Goal: Task Accomplishment & Management: Manage account settings

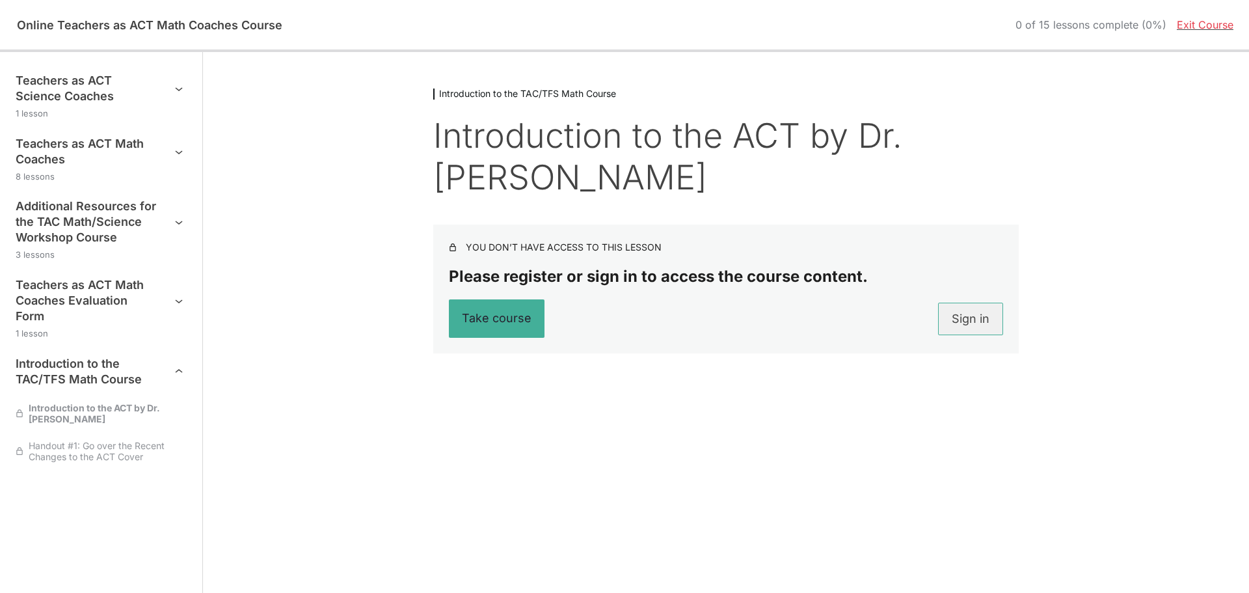
click at [974, 314] on link "Sign in" at bounding box center [970, 318] width 65 height 33
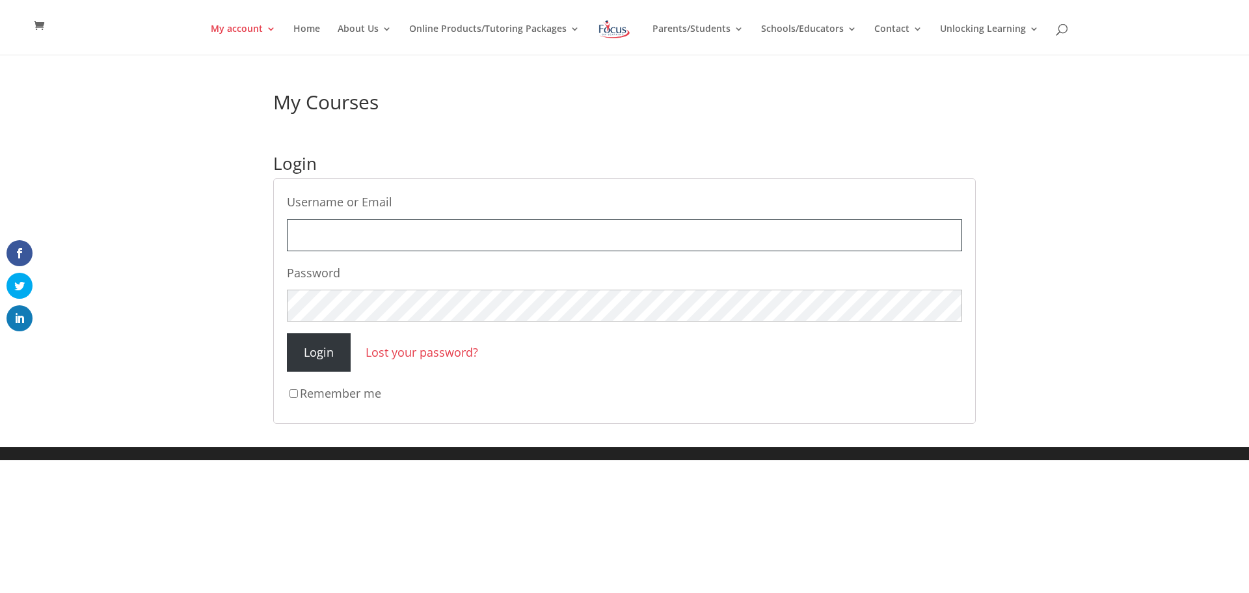
type input "john.mason@mjays.us"
click at [328, 343] on input "Login" at bounding box center [319, 352] width 64 height 38
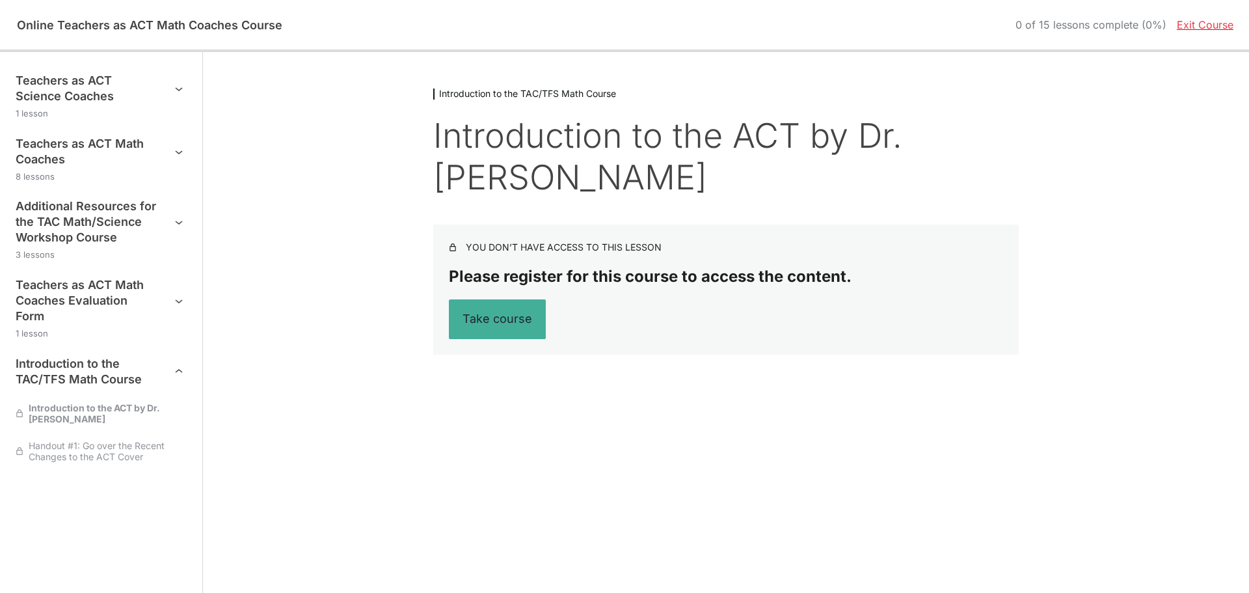
click at [1202, 19] on link "Exit Course" at bounding box center [1205, 24] width 57 height 13
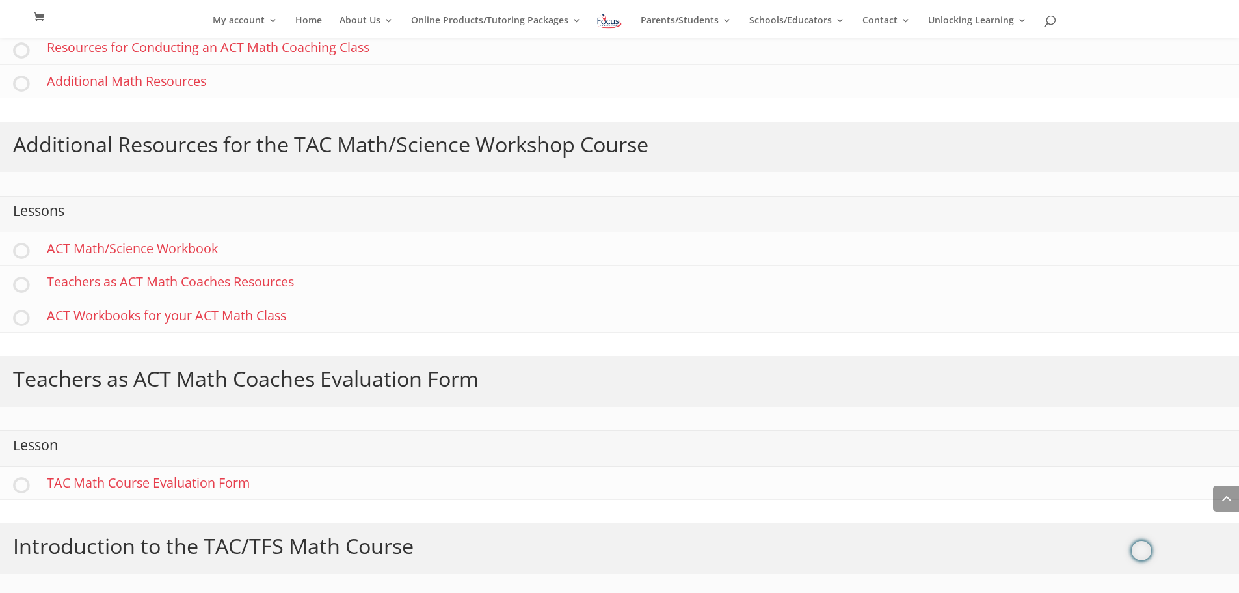
scroll to position [775, 0]
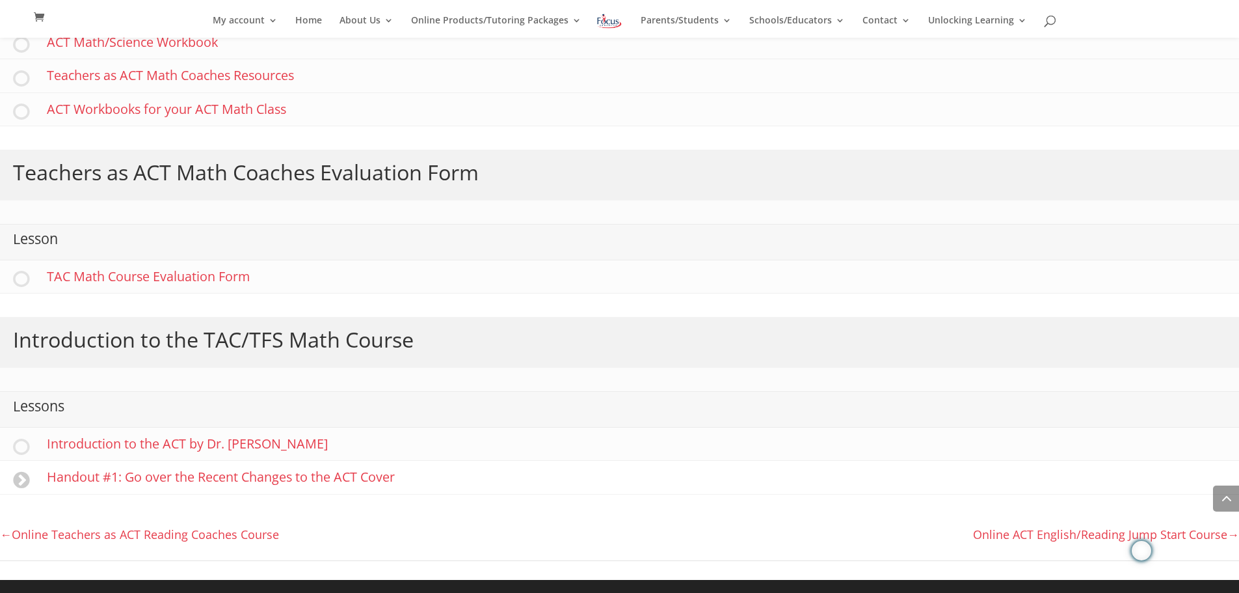
click at [344, 471] on link "Handout #1: Go over the Recent Changes to the ACT Cover" at bounding box center [619, 477] width 1239 height 33
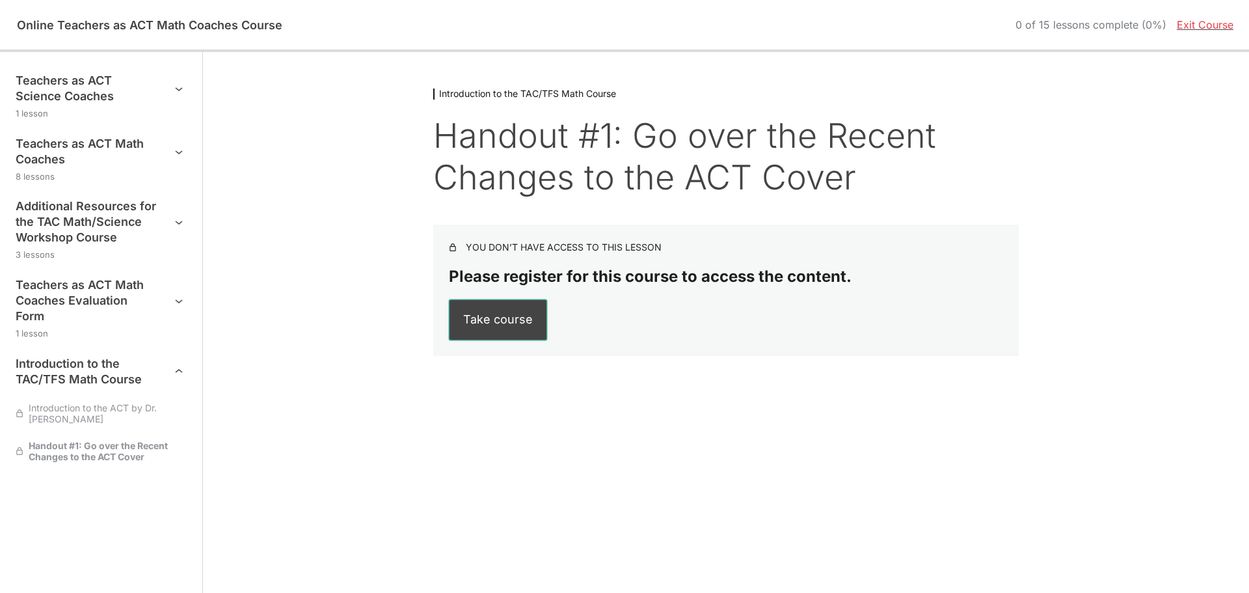
click at [503, 324] on button "Take course" at bounding box center [497, 320] width 97 height 40
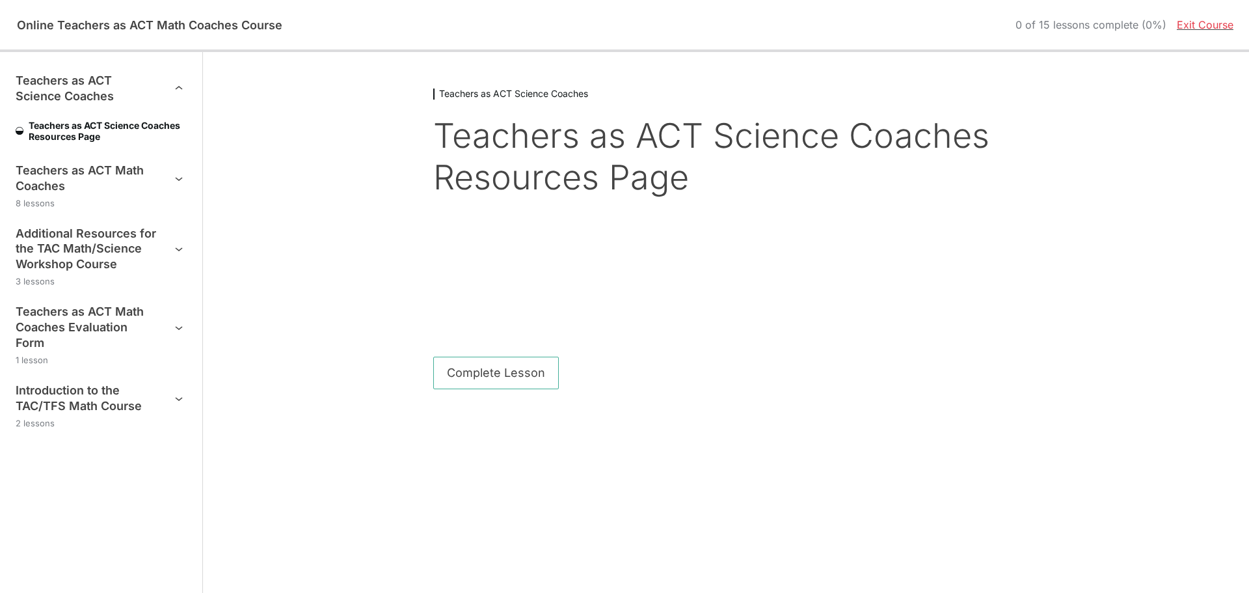
click at [673, 175] on h1 "Teachers as ACT Science Coaches Resources Page" at bounding box center [725, 156] width 585 height 83
click at [564, 148] on h1 "Teachers as ACT Science Coaches Resources Page" at bounding box center [725, 156] width 585 height 83
click at [568, 189] on h1 "Teachers as ACT Science Coaches Resources Page" at bounding box center [725, 156] width 585 height 83
click at [477, 371] on button "Complete Lesson" at bounding box center [496, 372] width 126 height 33
click at [883, 293] on div at bounding box center [726, 278] width 468 height 36
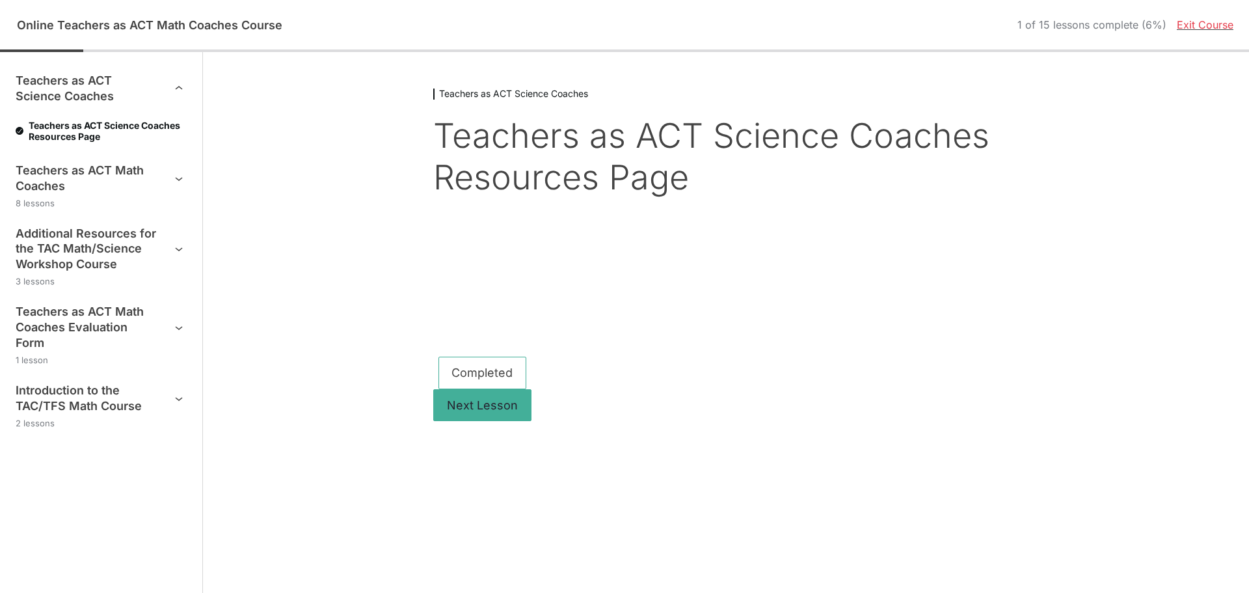
click at [744, 153] on h1 "Teachers as ACT Science Coaches Resources Page" at bounding box center [725, 156] width 585 height 83
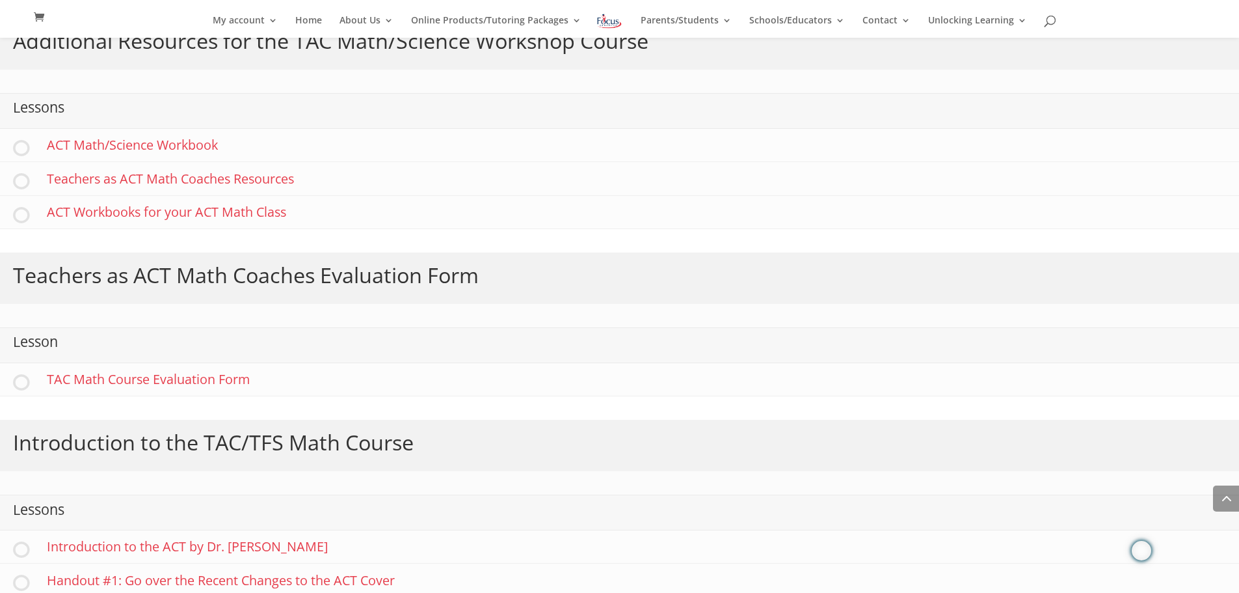
scroll to position [848, 0]
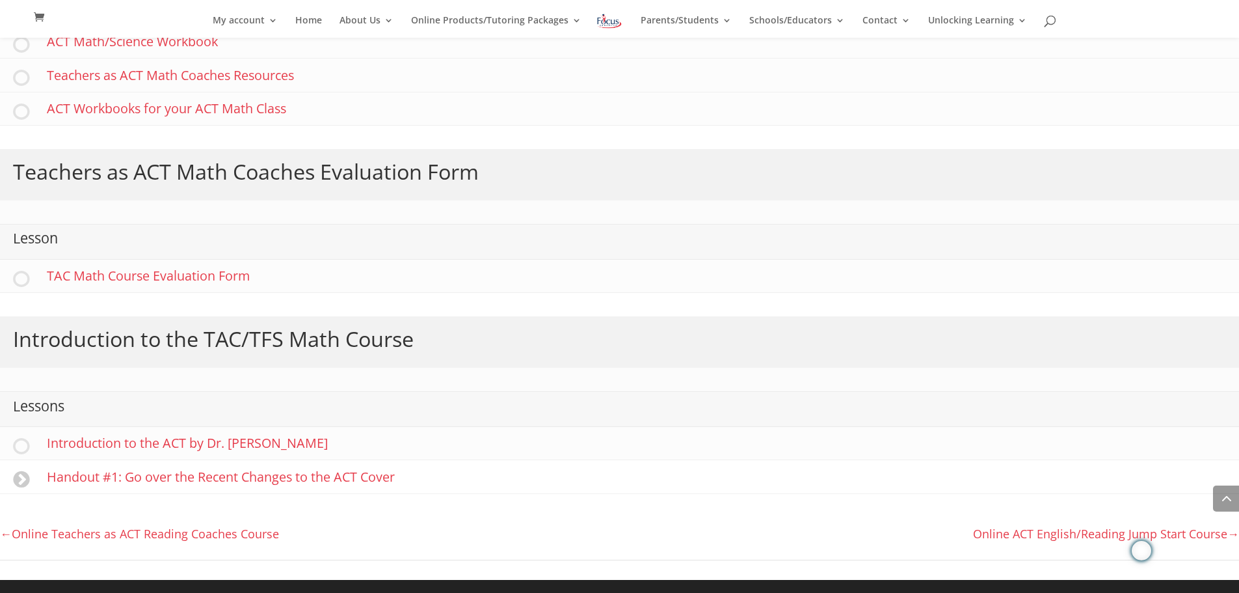
click at [118, 477] on link "Handout #1: Go over the Recent Changes to the ACT Cover" at bounding box center [619, 476] width 1239 height 33
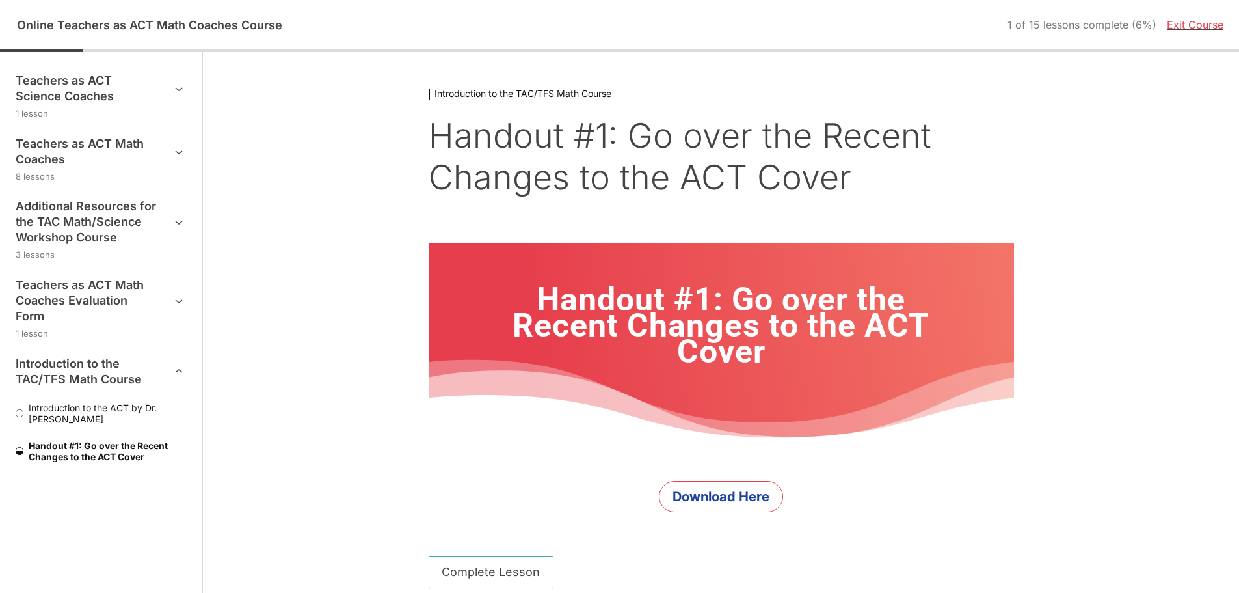
scroll to position [16, 0]
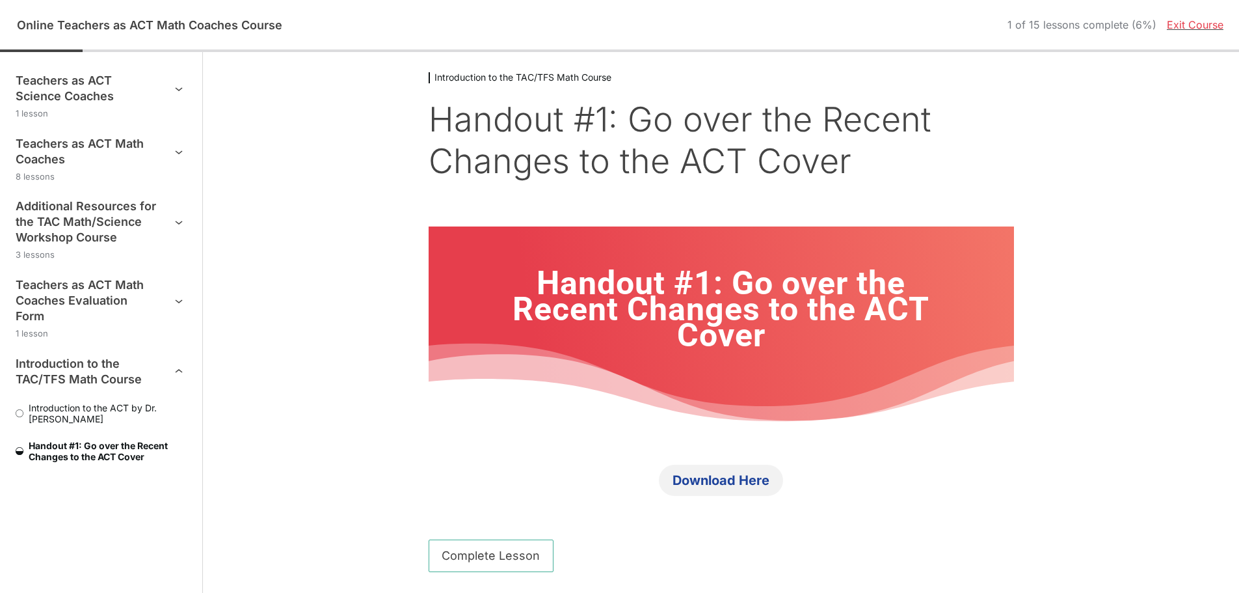
click at [721, 478] on link "Download Here" at bounding box center [721, 479] width 124 height 31
click at [766, 314] on h1 "Handout #1: Go over the Recent Changes to the ACT Cover" at bounding box center [721, 309] width 468 height 78
click at [64, 218] on h3 "Additional Resources for the TAC Math/Science Workshop Course" at bounding box center [87, 221] width 142 height 47
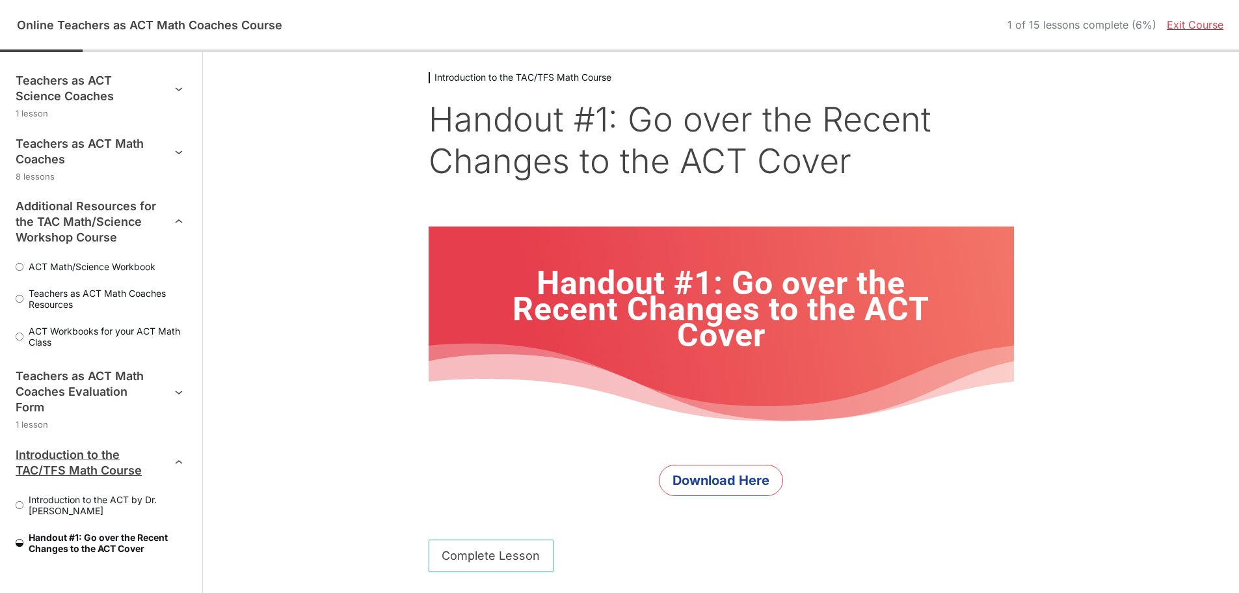
scroll to position [0, 0]
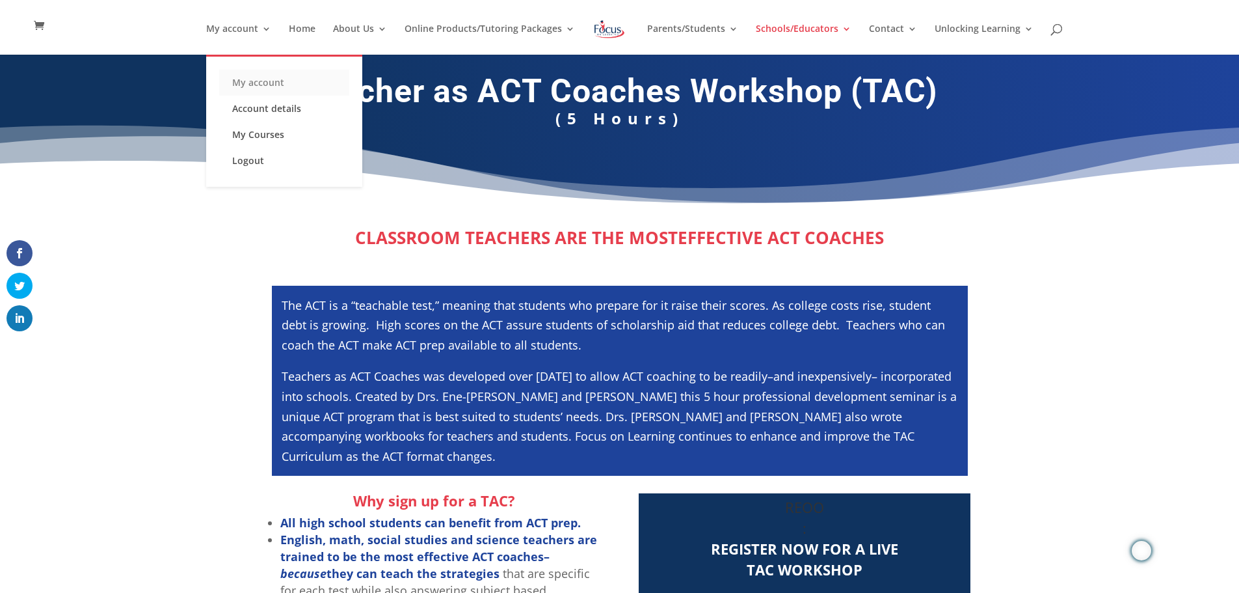
click at [259, 79] on link "My account" at bounding box center [284, 83] width 130 height 26
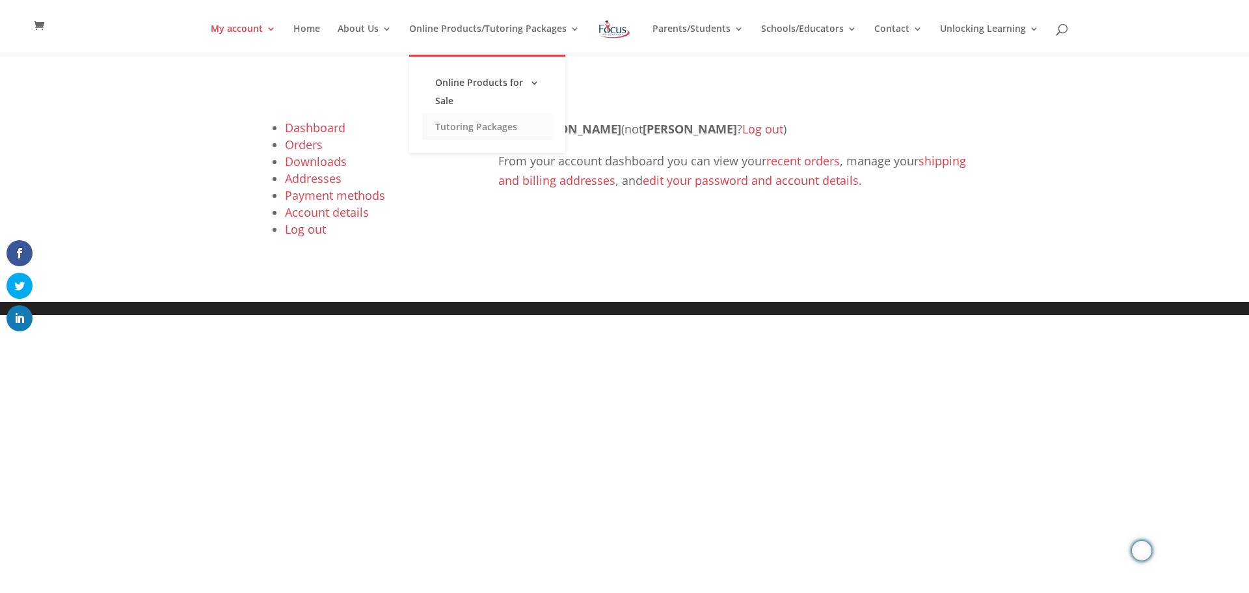
click at [475, 125] on link "Tutoring Packages" at bounding box center [487, 127] width 130 height 26
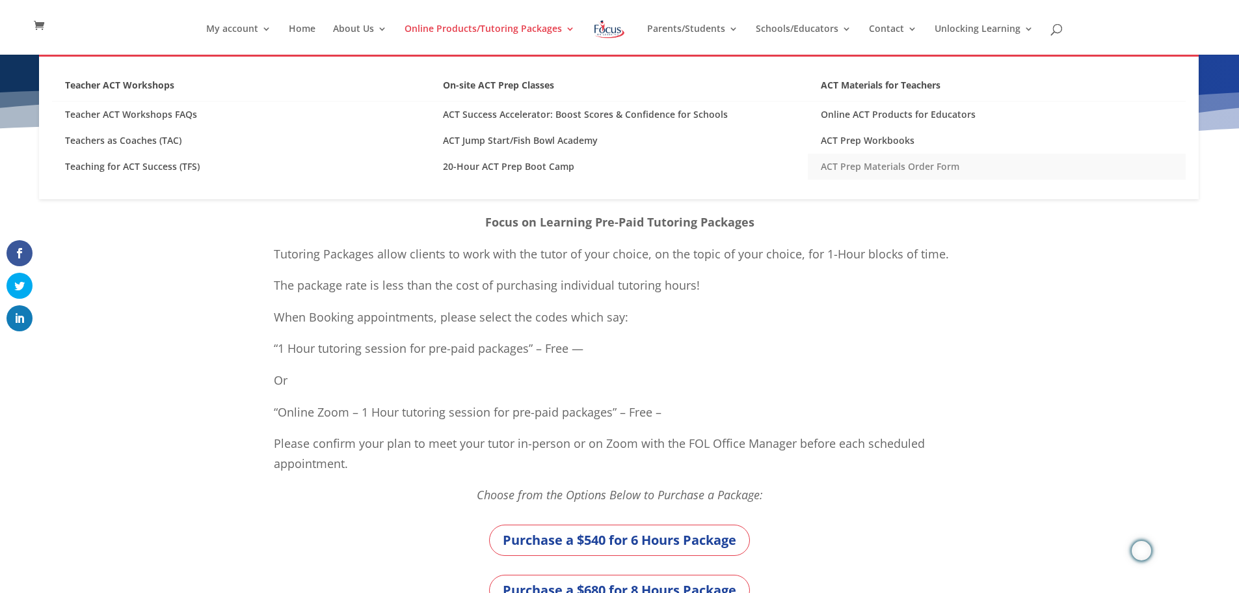
click at [915, 168] on link "ACT Prep Materials Order Form" at bounding box center [997, 167] width 378 height 26
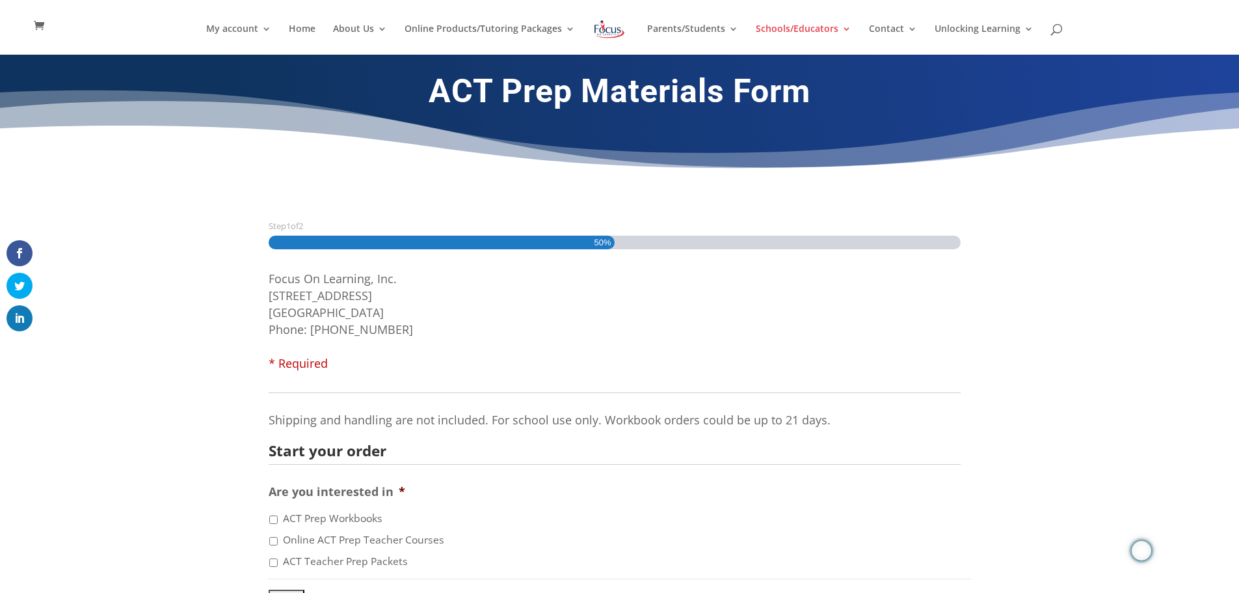
click at [590, 325] on li "Focus On Learning, Inc. 3610 Buttonwood Drive #200 Columbia, MO 65201 Phone: (5…" at bounding box center [620, 320] width 702 height 101
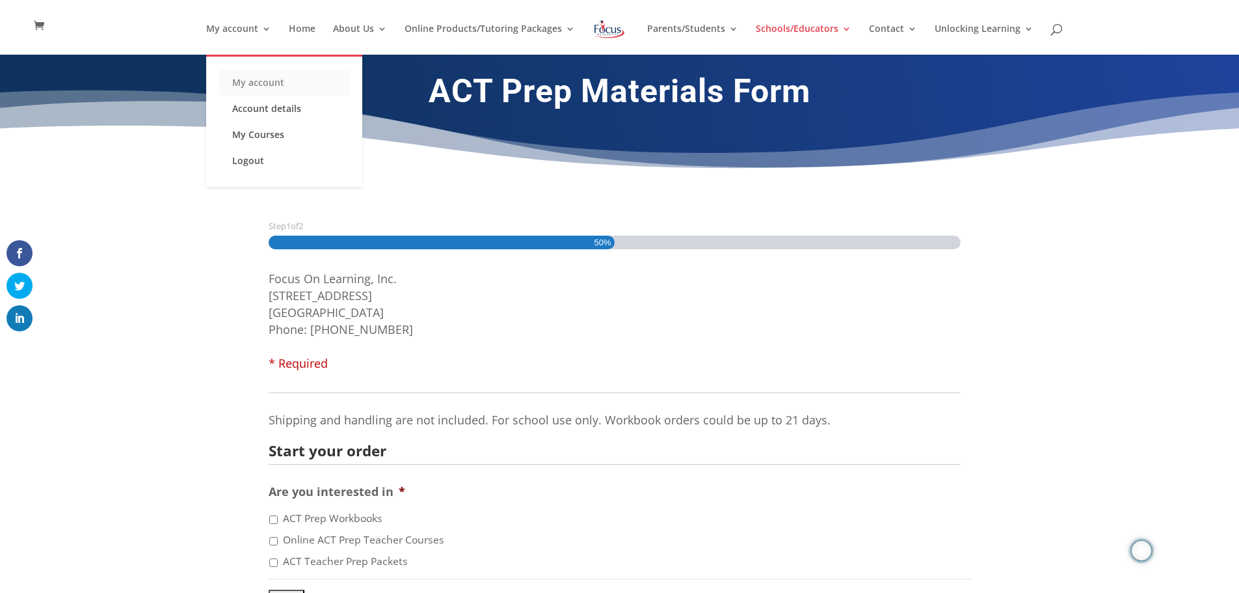
click at [267, 82] on link "My account" at bounding box center [284, 83] width 130 height 26
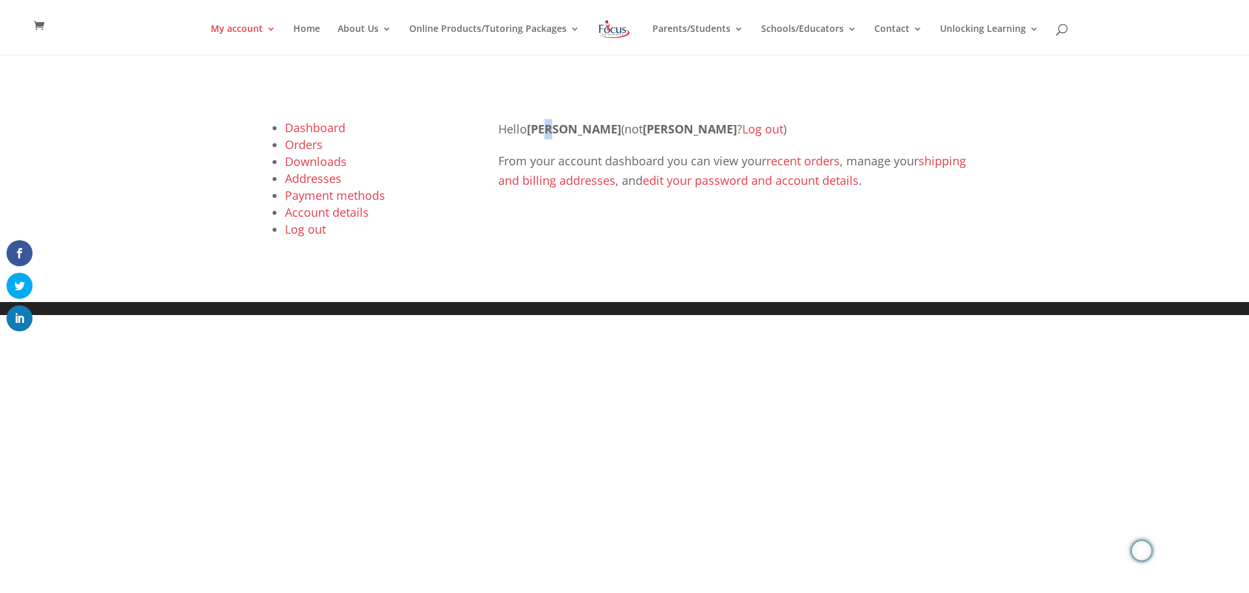
click at [552, 124] on strong "[PERSON_NAME]" at bounding box center [574, 129] width 94 height 16
click at [550, 160] on p "From your account dashboard you can view your recent orders , manage your shipp…" at bounding box center [736, 171] width 477 height 40
click at [689, 180] on link "edit your password and account details" at bounding box center [751, 180] width 216 height 16
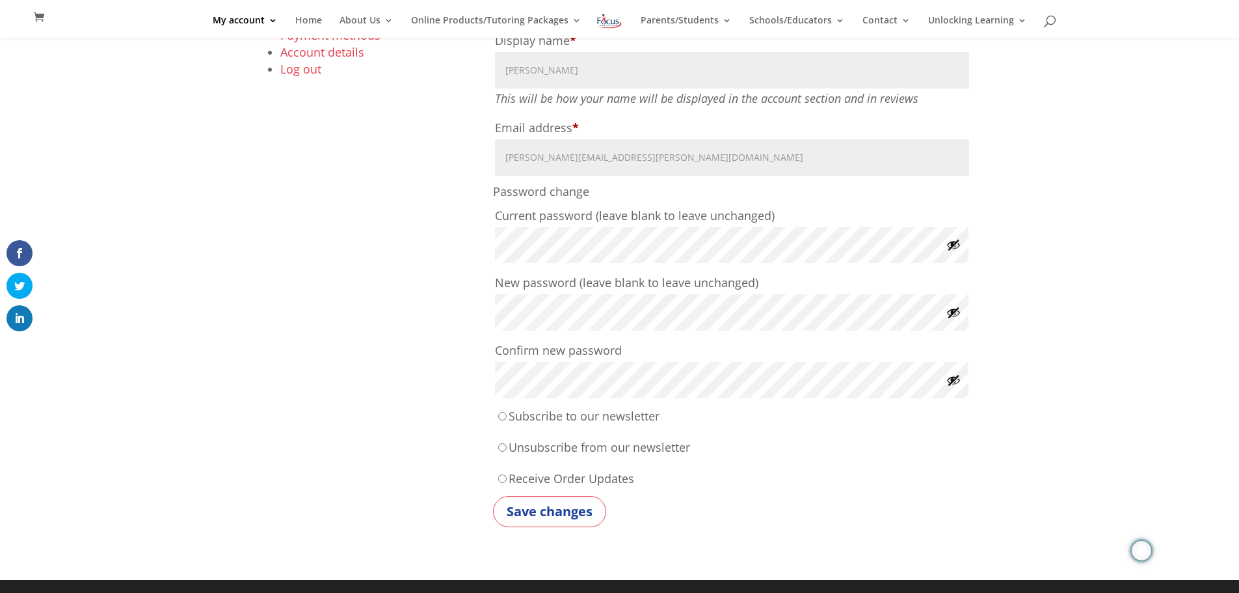
scroll to position [142, 0]
click at [955, 246] on button "Show password" at bounding box center [953, 244] width 14 height 14
click at [955, 246] on button "Hide password" at bounding box center [953, 244] width 14 height 14
click at [1058, 304] on div "Dashboard Orders Downloads Addresses Payment methods Account details Log out Fi…" at bounding box center [619, 237] width 1239 height 685
